Goal: Find specific page/section: Find specific page/section

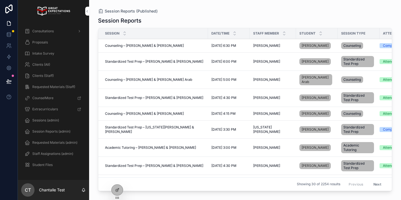
click at [0, 0] on icon at bounding box center [0, 0] width 0 height 0
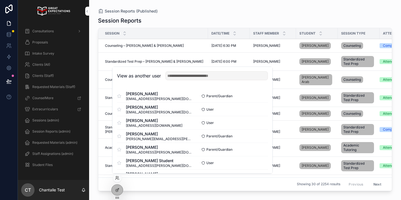
click at [203, 78] on input "text" at bounding box center [217, 75] width 103 height 9
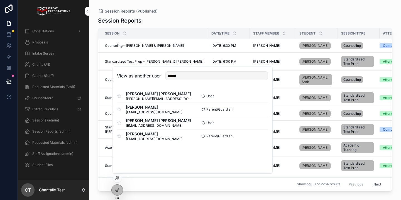
type input "******"
click at [0, 0] on button "Select" at bounding box center [0, 0] width 0 height 0
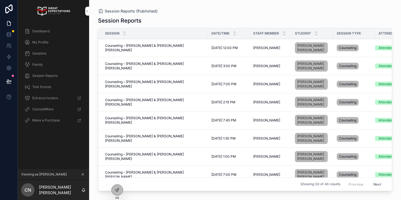
click at [47, 29] on span "Dashboard" at bounding box center [40, 31] width 17 height 4
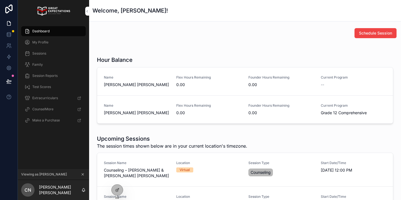
click at [367, 36] on button "Schedule Session" at bounding box center [376, 33] width 42 height 10
click at [361, 38] on div "Schedule Session" at bounding box center [245, 33] width 310 height 14
click at [365, 31] on span "Schedule Session" at bounding box center [375, 33] width 33 height 6
click at [56, 52] on div "Sessions" at bounding box center [54, 53] width 58 height 9
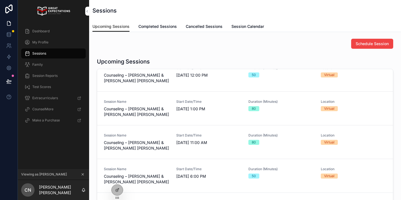
scroll to position [46, 0]
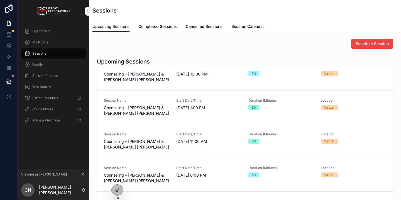
click at [0, 0] on icon at bounding box center [0, 0] width 0 height 0
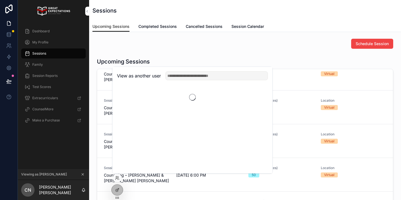
click at [181, 77] on input "text" at bounding box center [217, 75] width 103 height 9
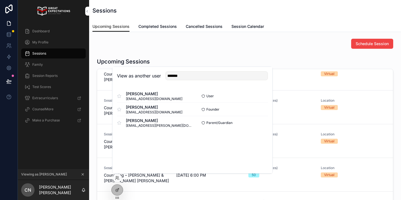
type input "*******"
click at [0, 0] on button "Select" at bounding box center [0, 0] width 0 height 0
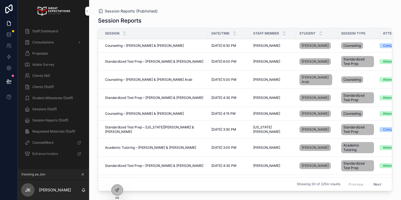
click at [46, 108] on span "Sessions (Staff)" at bounding box center [44, 109] width 25 height 4
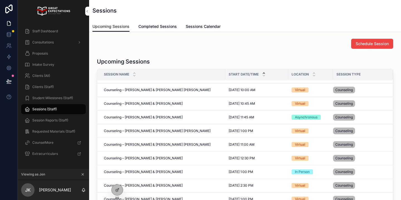
scroll to position [38, 0]
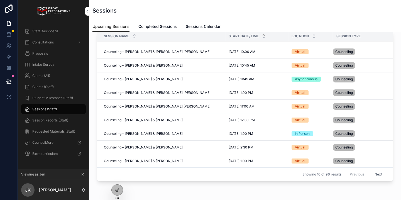
click at [83, 173] on icon "scrollable content" at bounding box center [83, 175] width 4 height 4
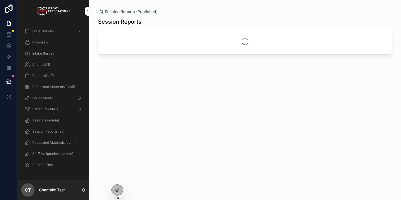
click at [46, 62] on div "Clients (All)" at bounding box center [54, 64] width 58 height 9
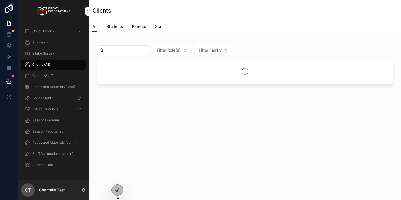
click at [124, 50] on input "scrollable content" at bounding box center [127, 51] width 46 height 8
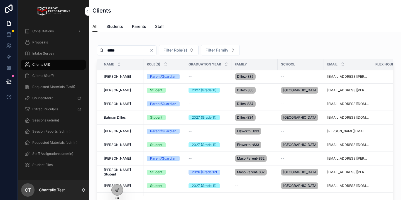
type input "*****"
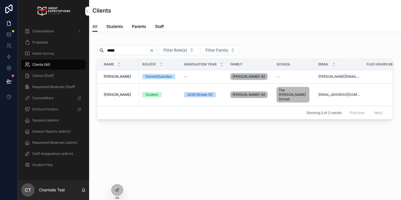
click at [116, 74] on td "Mathew Poage Mathew Poage" at bounding box center [118, 77] width 42 height 14
click at [116, 77] on span "Mathew Poage" at bounding box center [117, 76] width 27 height 4
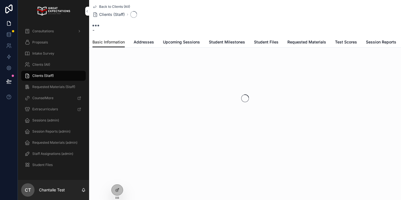
click at [142, 40] on span "Addresses" at bounding box center [144, 42] width 20 height 6
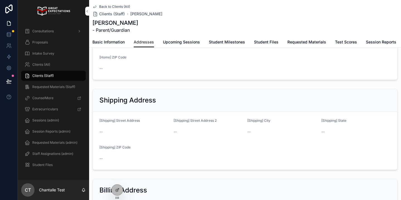
scroll to position [123, 0]
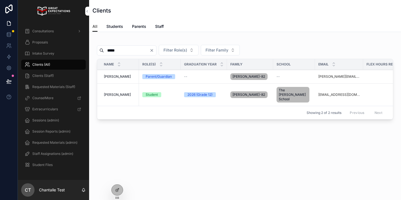
click at [119, 94] on span "Madison Poage" at bounding box center [117, 95] width 27 height 4
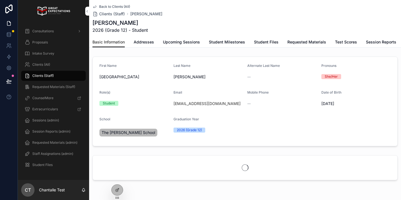
click at [148, 43] on span "Addresses" at bounding box center [144, 42] width 20 height 6
